Goal: Complete application form

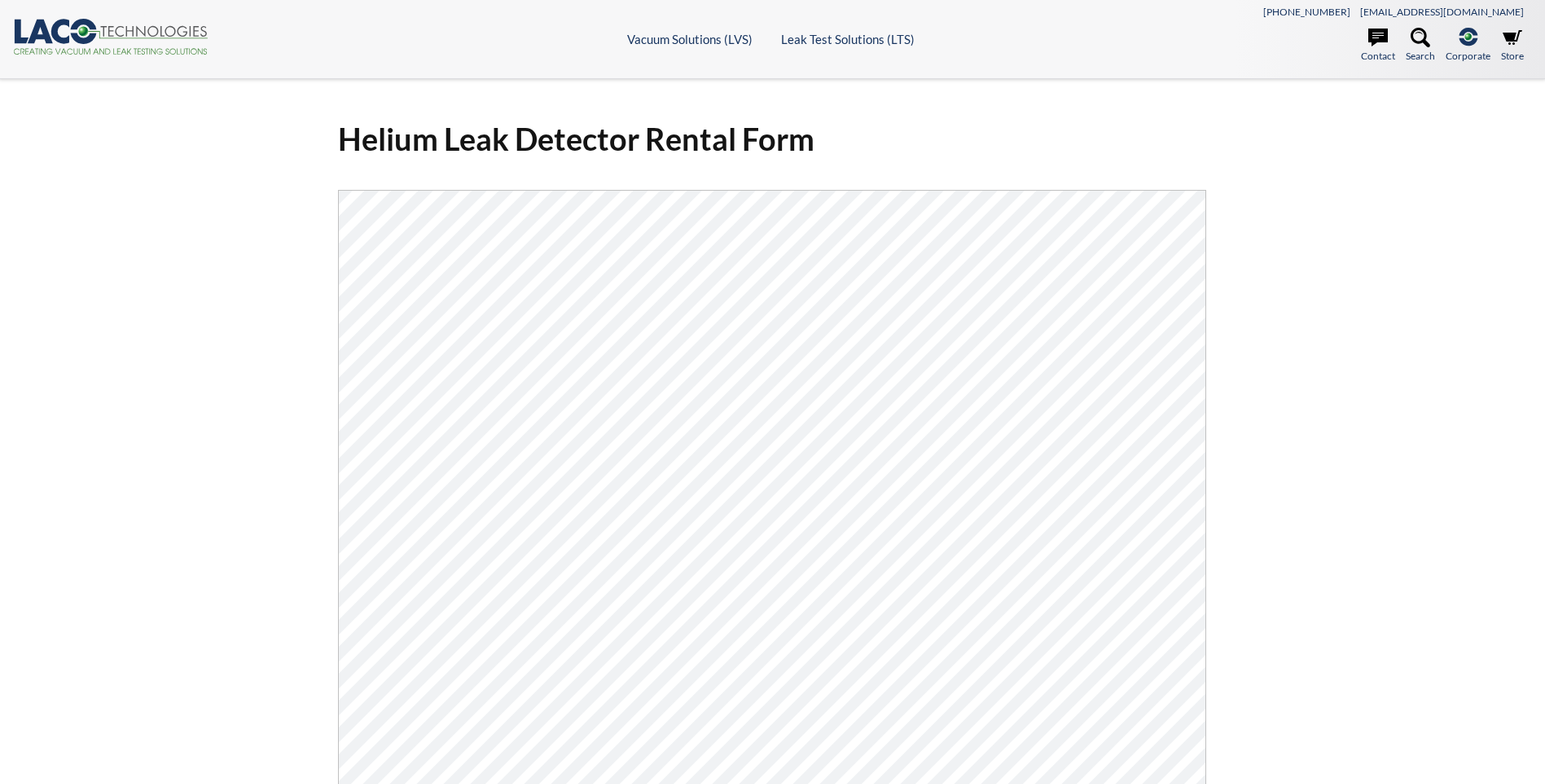
select select "Language Translate Widget"
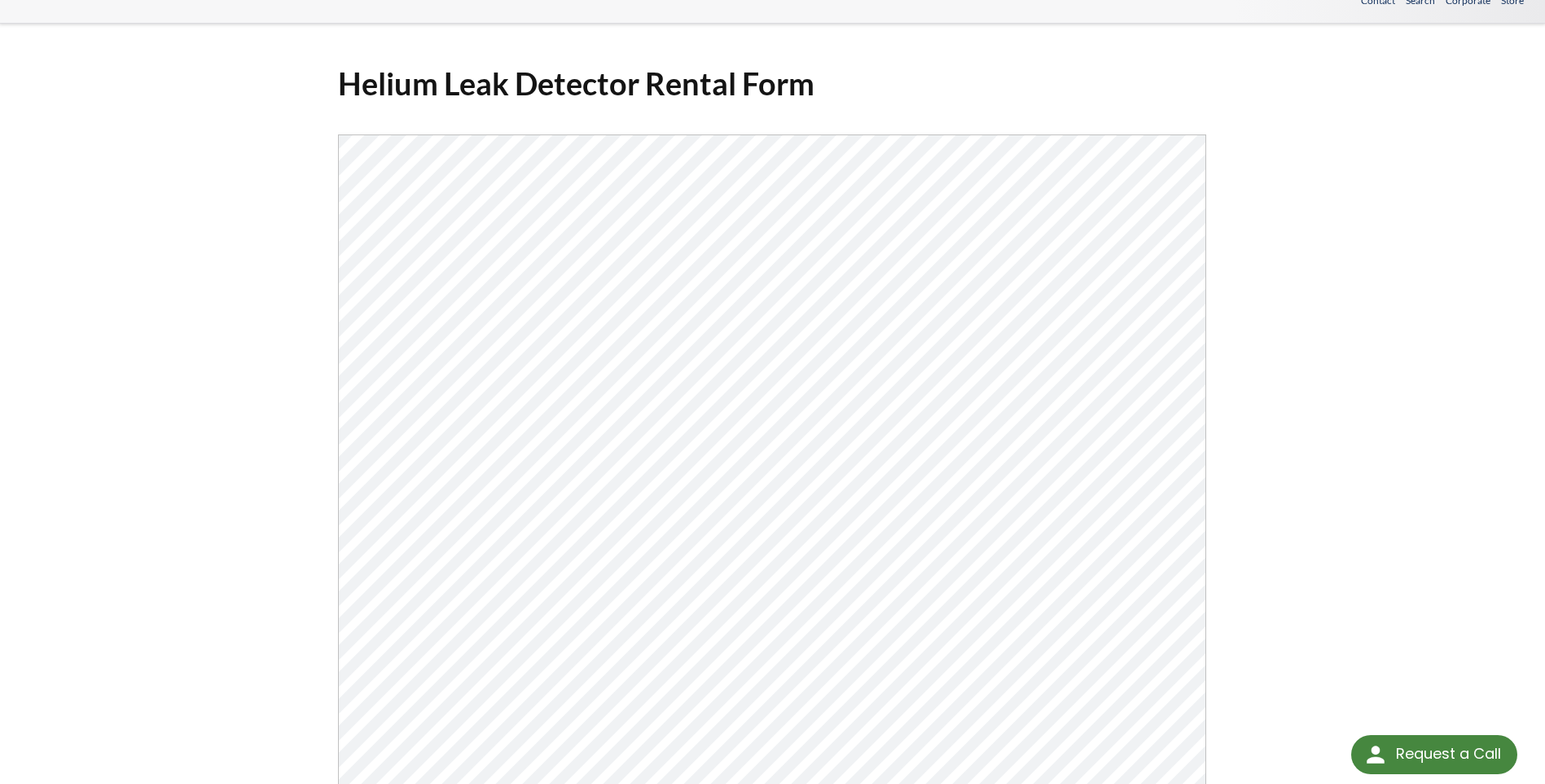
scroll to position [81, 0]
